Goal: Obtain resource: Download file/media

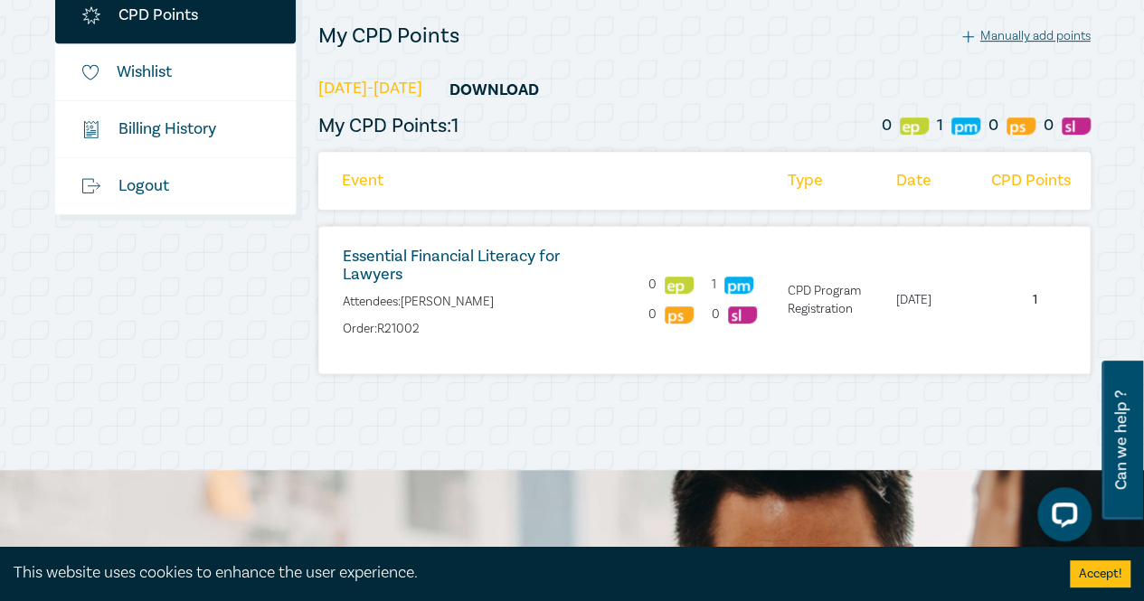
click at [547, 256] on link "Essential Financial Literacy for Lawyers" at bounding box center [451, 265] width 217 height 39
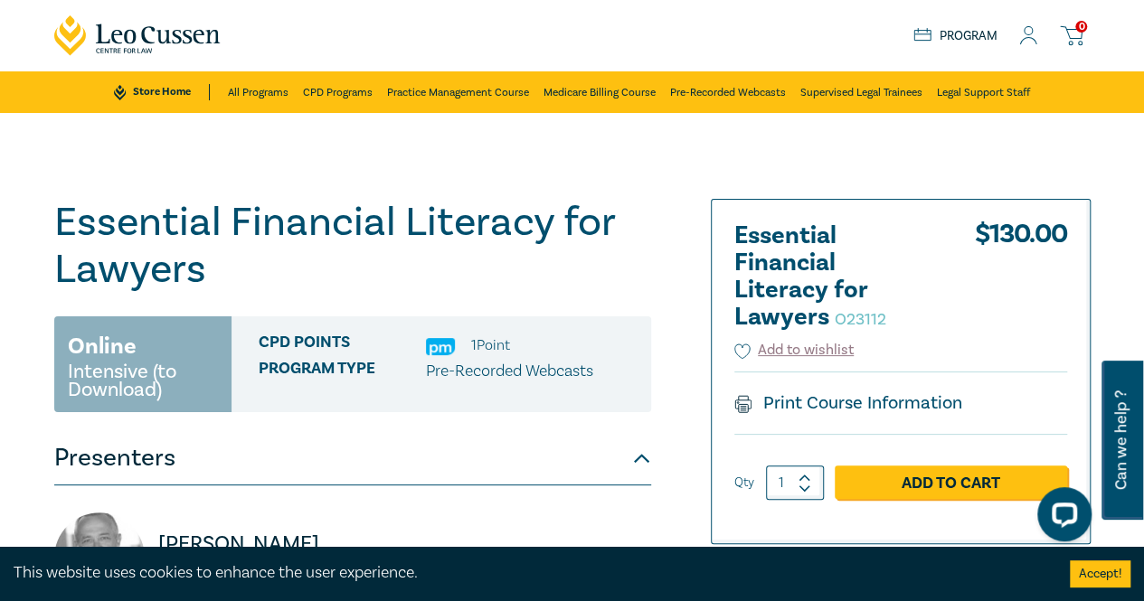
click at [1031, 46] on div "Store Home About us Program 0" at bounding box center [1001, 35] width 177 height 23
click at [1031, 30] on icon at bounding box center [1028, 35] width 18 height 19
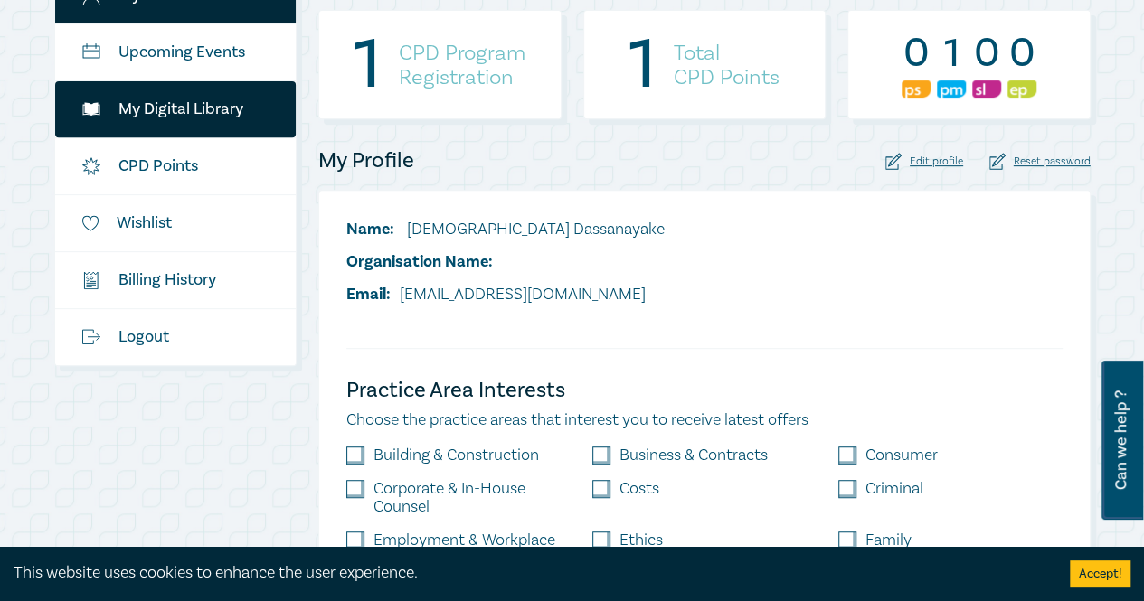
click at [203, 92] on link "My Digital Library" at bounding box center [175, 109] width 241 height 56
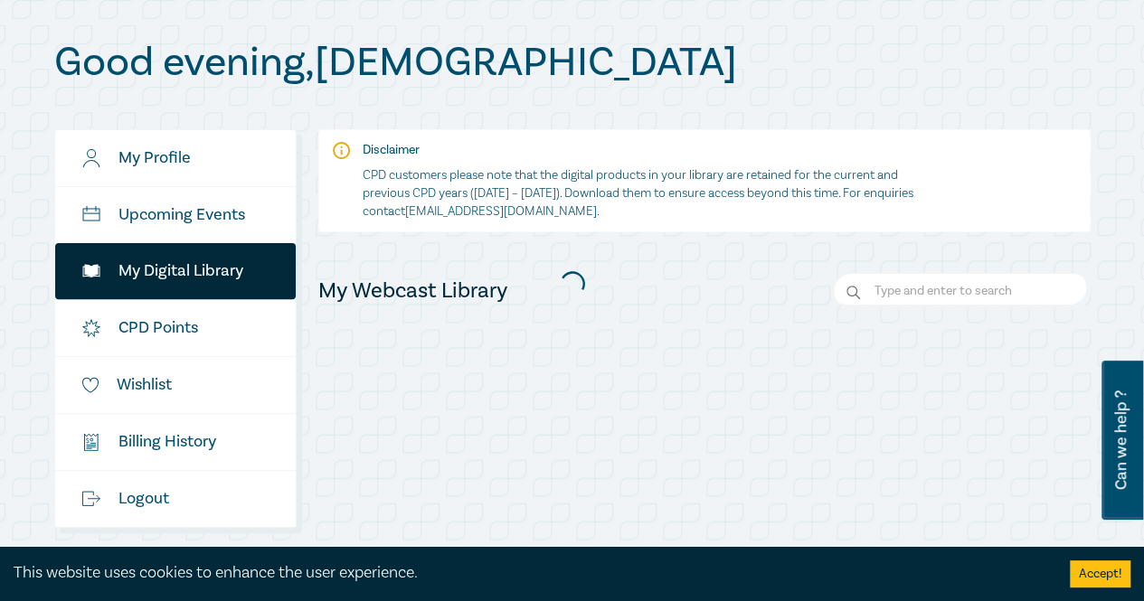
scroll to position [156, 0]
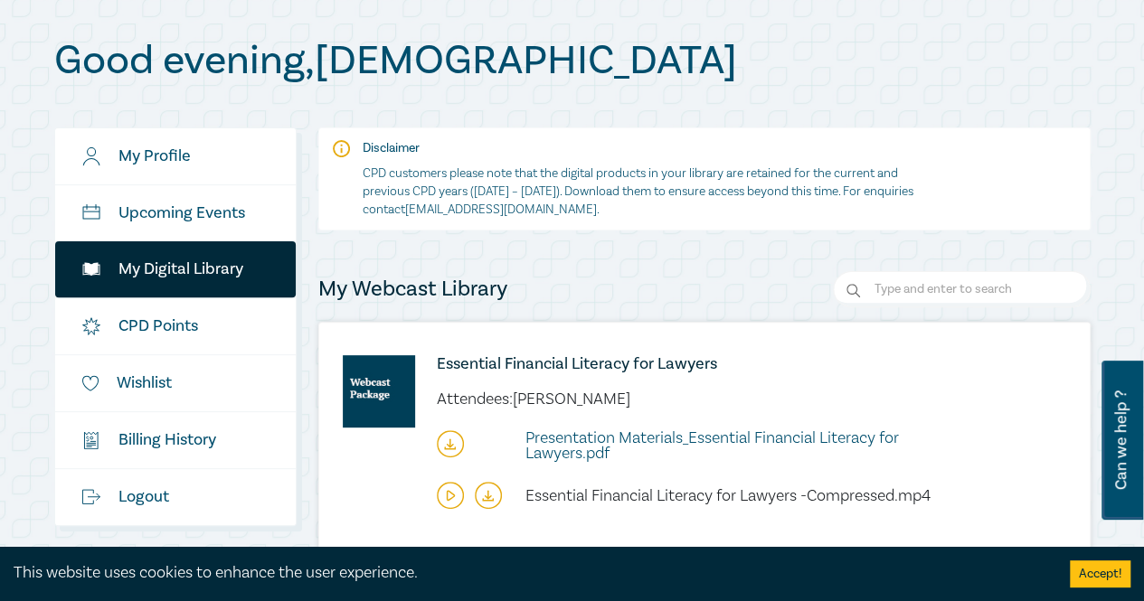
click at [532, 453] on span "Presentation Materials_Essential Financial Literacy for Lawyers.pdf" at bounding box center [711, 446] width 373 height 36
